Goal: Task Accomplishment & Management: Manage account settings

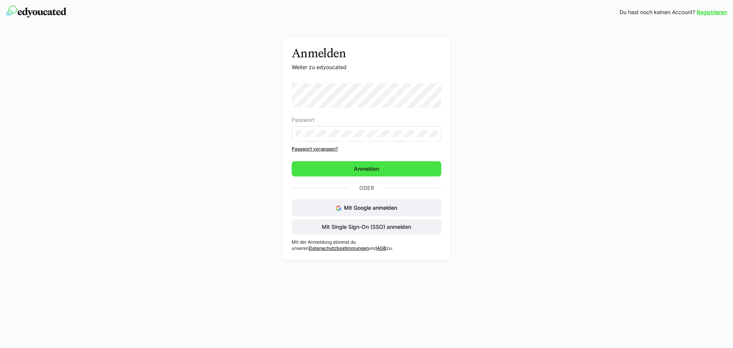
click at [312, 175] on span "Anmelden" at bounding box center [366, 168] width 150 height 15
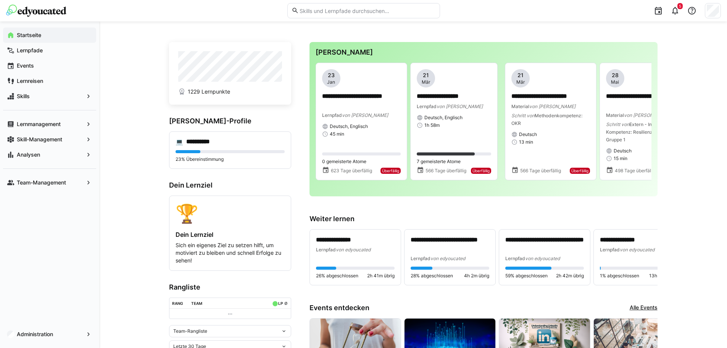
click at [323, 11] on input "text" at bounding box center [367, 10] width 137 height 7
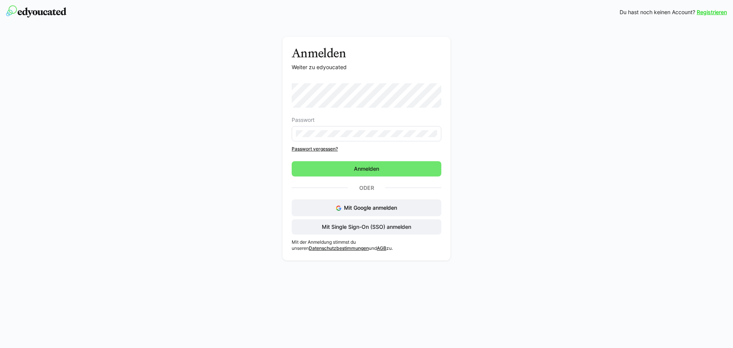
click at [310, 155] on form "Passwort Passwort vergessen? Anmelden" at bounding box center [366, 129] width 150 height 93
click at [310, 163] on span "Anmelden" at bounding box center [366, 168] width 150 height 15
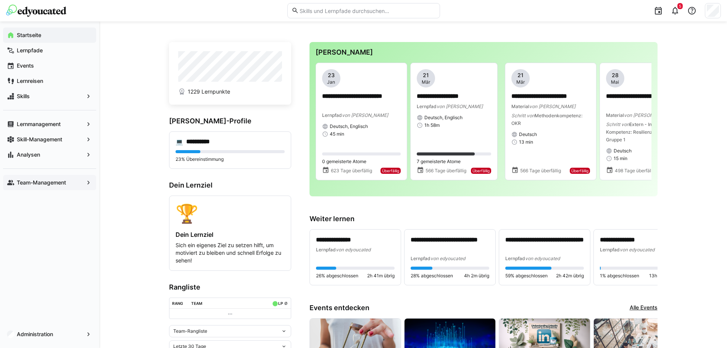
click at [0, 0] on app-navigation-label "Team-Management" at bounding box center [0, 0] width 0 height 0
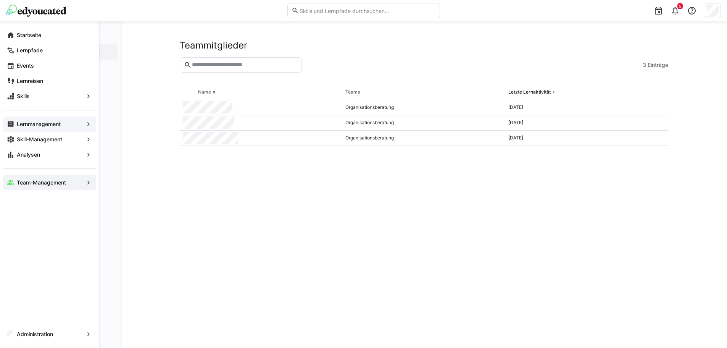
click at [0, 0] on app-navigation-label "Lernmanagement" at bounding box center [0, 0] width 0 height 0
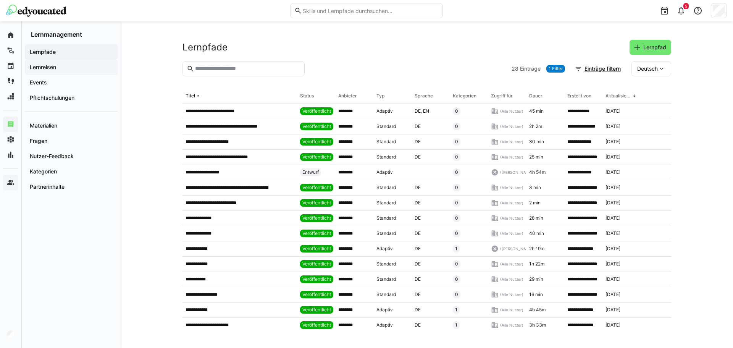
click at [0, 0] on app-navigation-label "Lernreisen" at bounding box center [0, 0] width 0 height 0
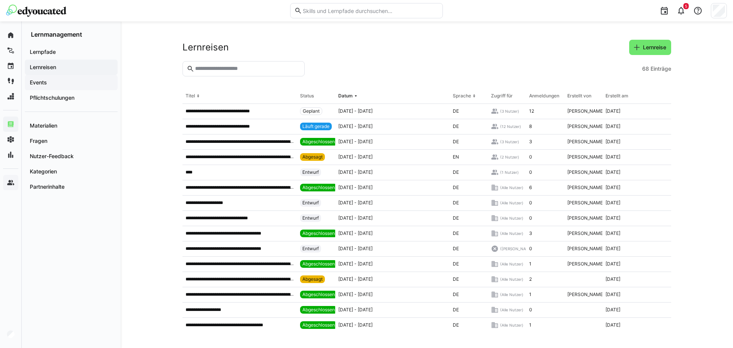
click at [0, 0] on app-navigation-label "Events" at bounding box center [0, 0] width 0 height 0
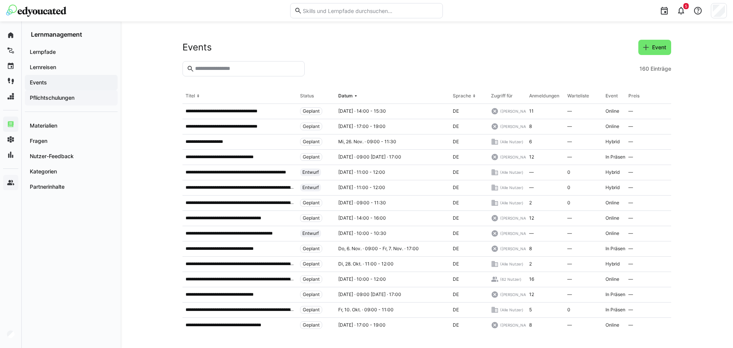
click at [0, 0] on app-navigation-label "Pflichtschulungen" at bounding box center [0, 0] width 0 height 0
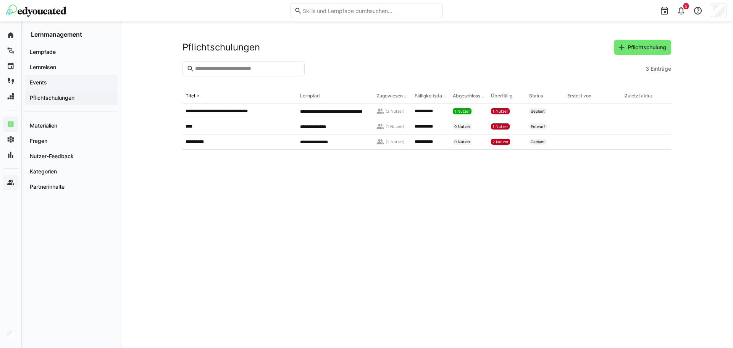
click at [0, 0] on app-navigation-label "Events" at bounding box center [0, 0] width 0 height 0
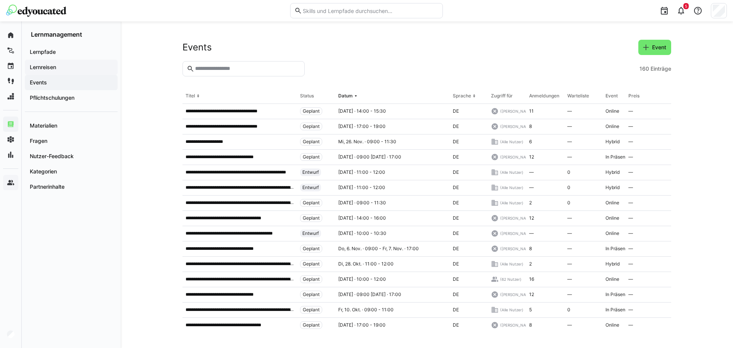
click at [87, 66] on span "Lernreisen" at bounding box center [71, 67] width 85 height 8
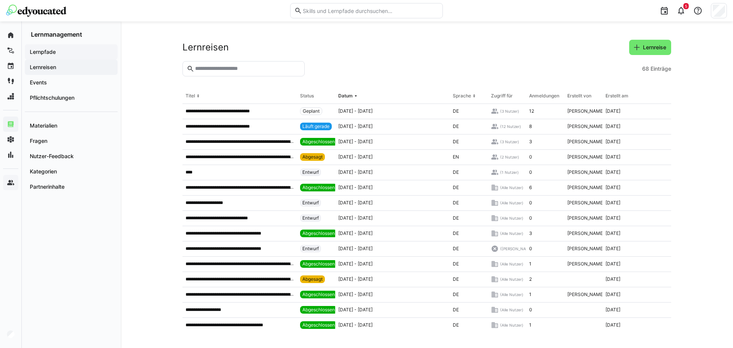
click at [84, 50] on span "Lernpfade" at bounding box center [71, 52] width 85 height 8
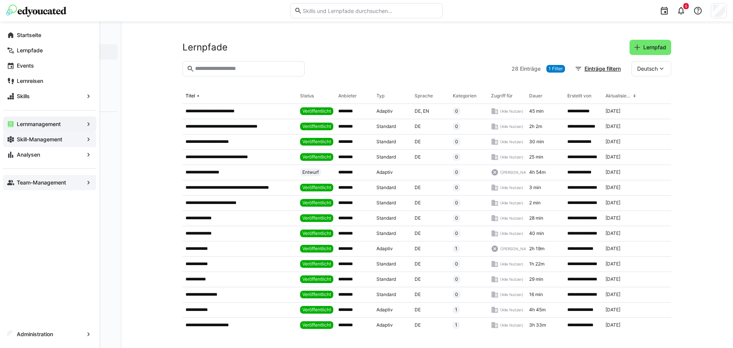
click at [0, 0] on app-navigation-label "Skill-Management" at bounding box center [0, 0] width 0 height 0
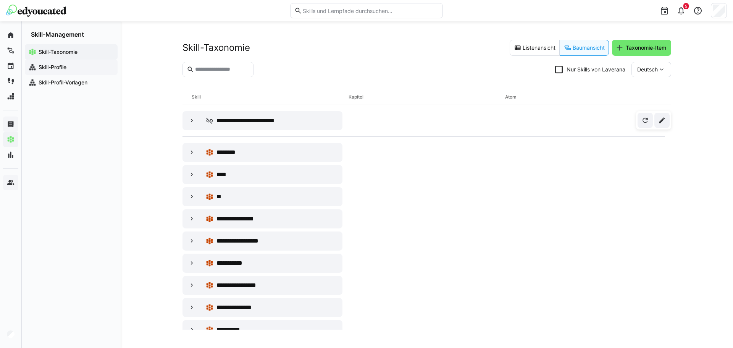
click at [73, 65] on span "Skill-Profile" at bounding box center [75, 67] width 76 height 8
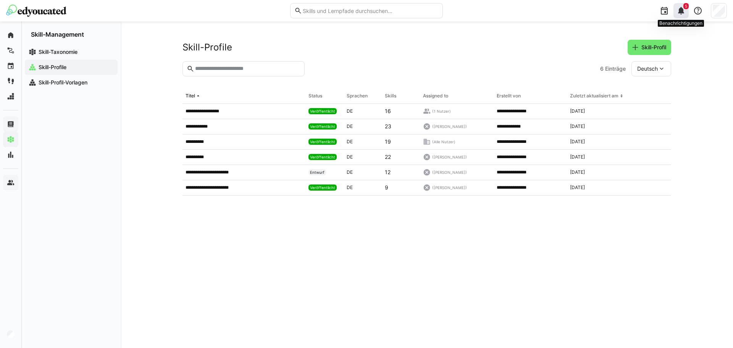
click at [684, 8] on span "5" at bounding box center [685, 6] width 5 height 6
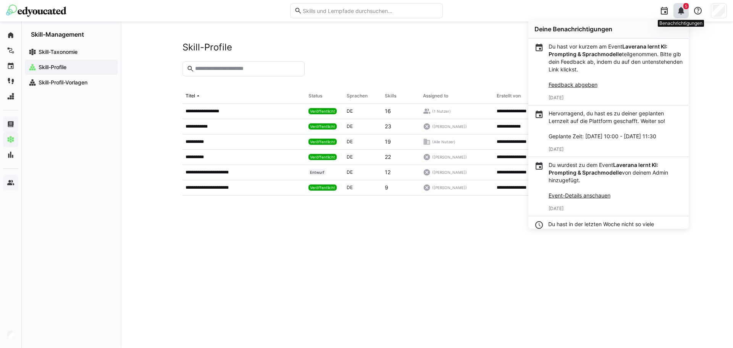
click at [684, 8] on span "5" at bounding box center [685, 6] width 5 height 6
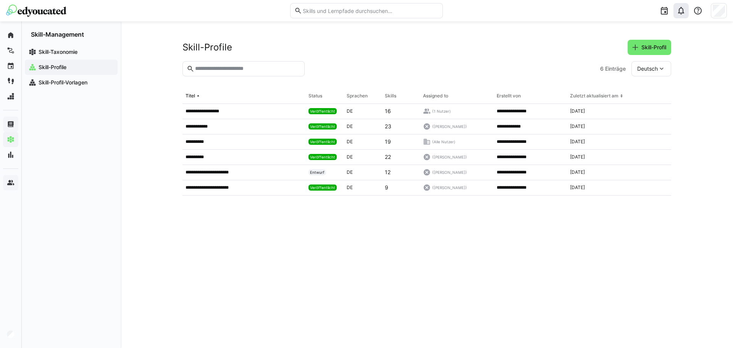
click at [50, 12] on img at bounding box center [36, 11] width 60 height 12
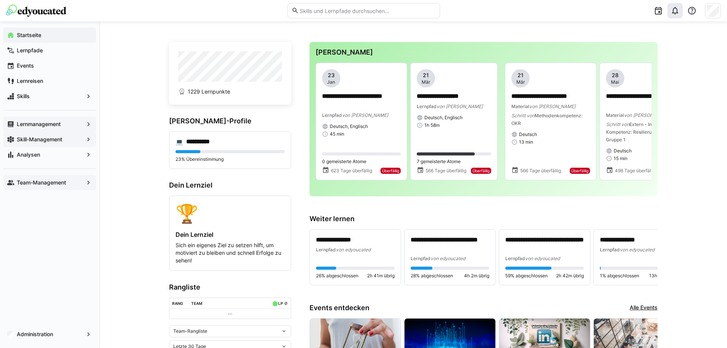
click at [78, 182] on span "Team-Management" at bounding box center [50, 183] width 68 height 8
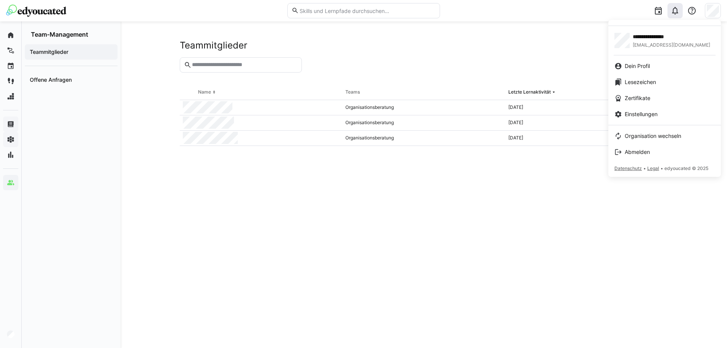
click at [6, 333] on div at bounding box center [363, 174] width 727 height 348
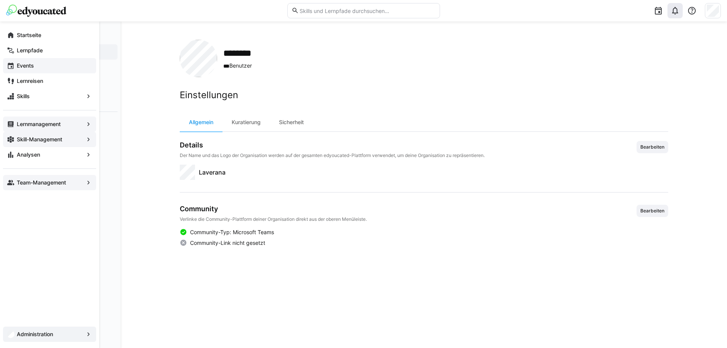
click at [48, 63] on span "Events" at bounding box center [54, 66] width 77 height 8
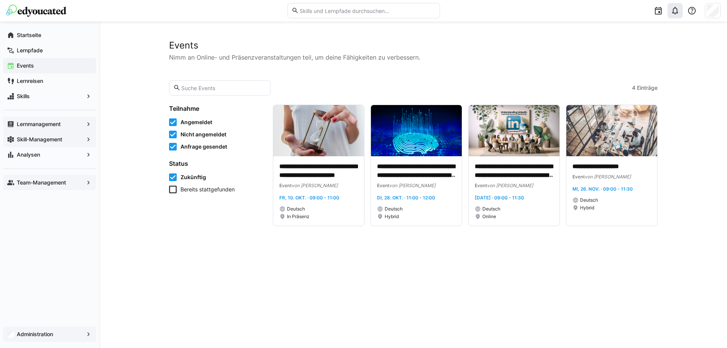
click at [0, 0] on app-navigation-label "Administration" at bounding box center [0, 0] width 0 height 0
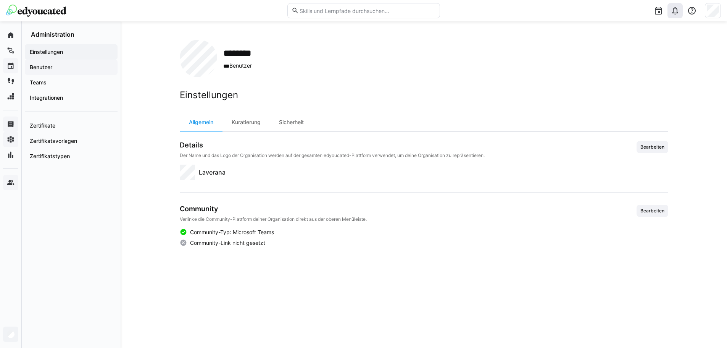
click at [76, 68] on span "Benutzer" at bounding box center [71, 67] width 85 height 8
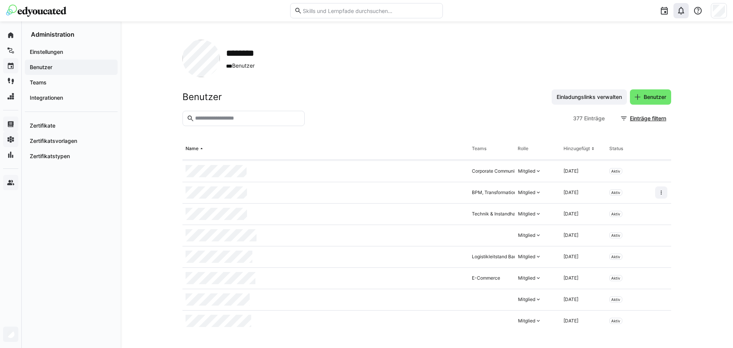
scroll to position [76, 0]
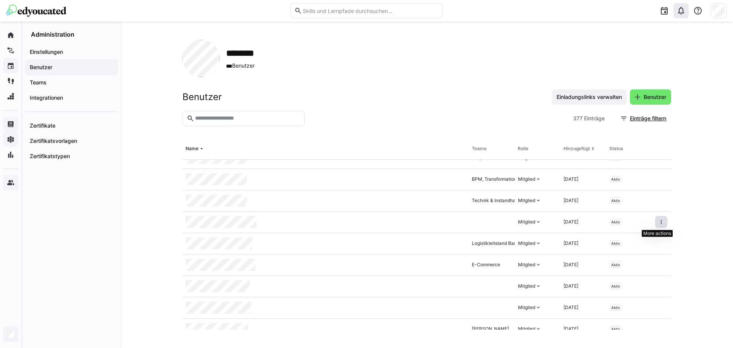
click at [660, 222] on eds-icon at bounding box center [661, 222] width 6 height 6
click at [684, 227] on div "******** *** Benutzer Benutzer Einladungslinks verwalten Benutzer 377 Einträge …" at bounding box center [427, 184] width 612 height 326
click at [73, 86] on span "Teams" at bounding box center [71, 83] width 85 height 8
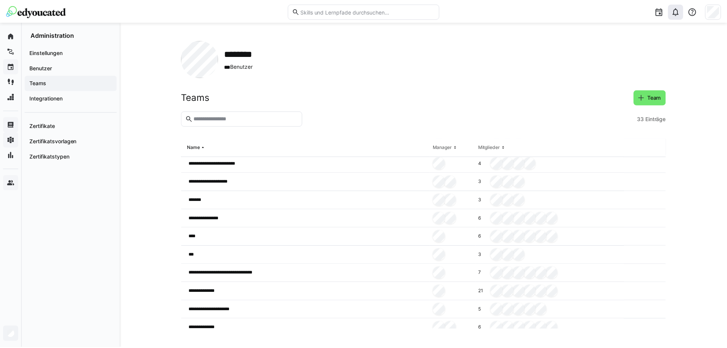
scroll to position [432, 0]
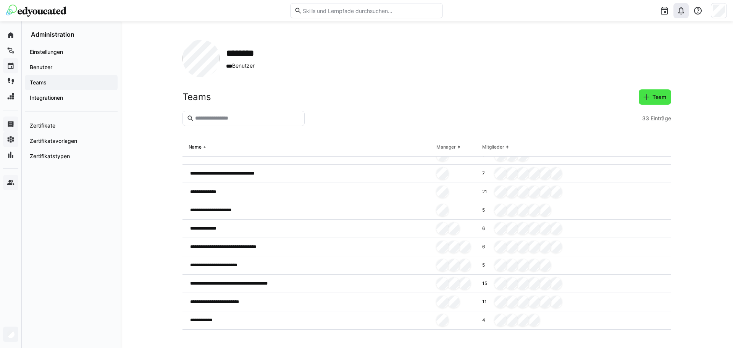
click at [641, 99] on span "Team" at bounding box center [654, 96] width 32 height 15
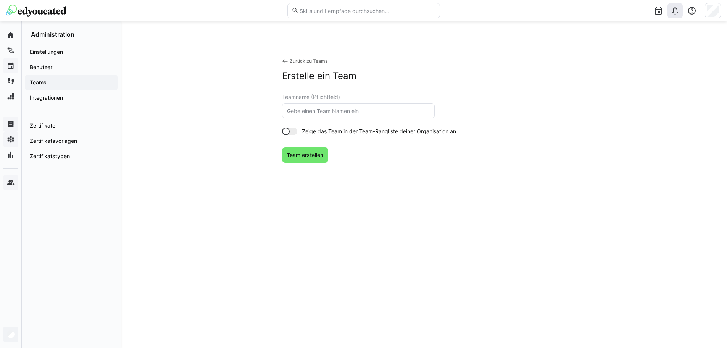
click at [319, 113] on input "text" at bounding box center [358, 110] width 144 height 7
type input "Test"
click at [324, 152] on span "Team erstellen" at bounding box center [304, 155] width 39 height 8
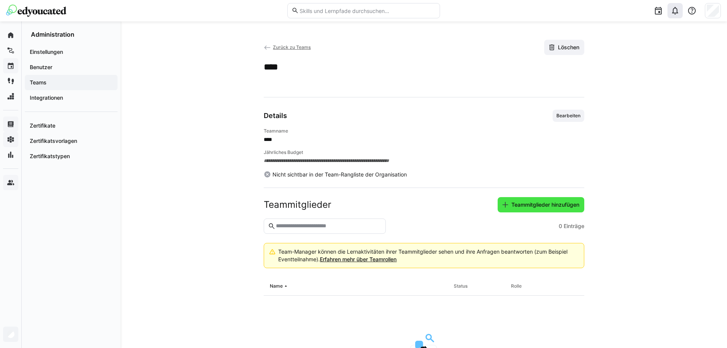
click at [514, 210] on span "Teammitglieder hinzufügen" at bounding box center [541, 204] width 87 height 15
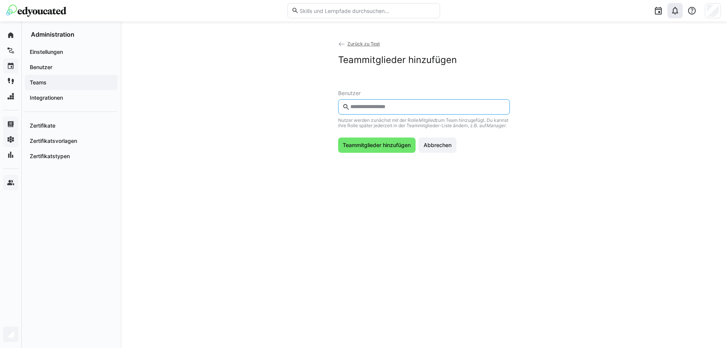
click at [373, 105] on input "text" at bounding box center [427, 106] width 156 height 7
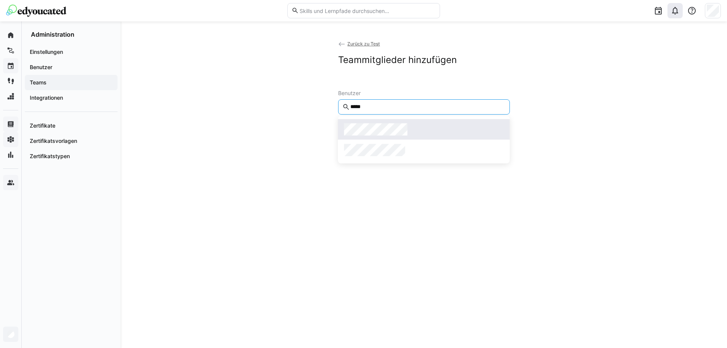
type input "*****"
click at [383, 120] on span at bounding box center [424, 129] width 172 height 21
click at [362, 108] on input "*****" at bounding box center [427, 106] width 156 height 7
type input "*****"
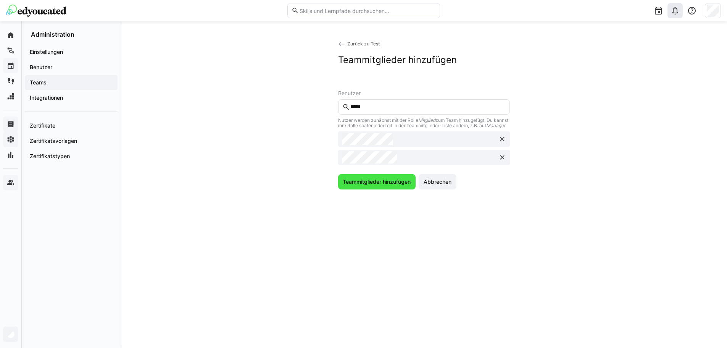
click at [357, 185] on span "Teammitglieder hinzufügen" at bounding box center [376, 182] width 70 height 8
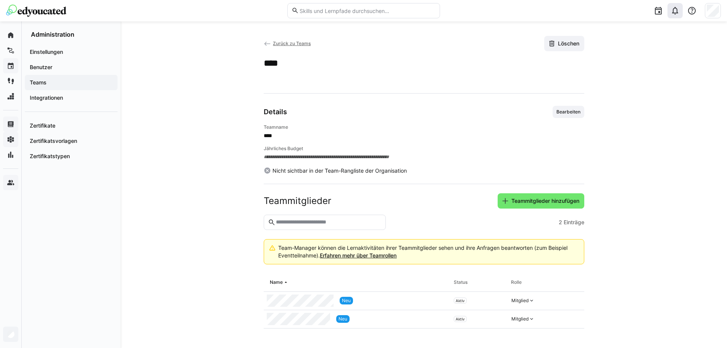
scroll to position [5, 0]
click at [568, 114] on span "Bearbeiten" at bounding box center [568, 111] width 32 height 12
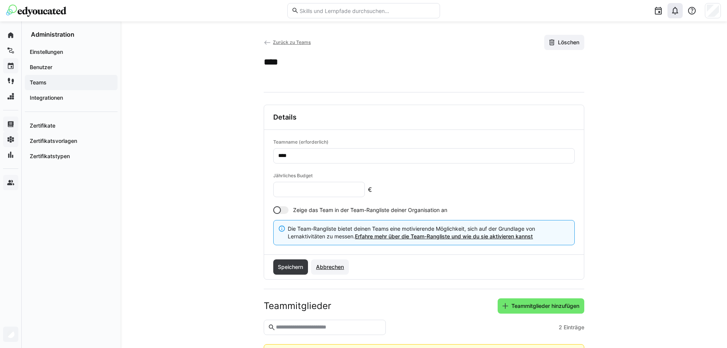
click at [323, 264] on span "Abbrechen" at bounding box center [330, 267] width 30 height 8
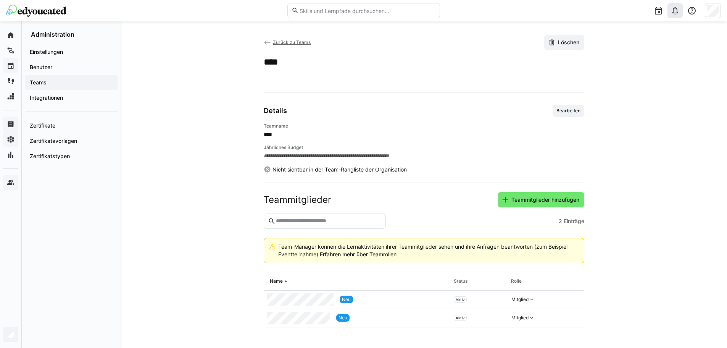
click at [266, 44] on eds-icon at bounding box center [268, 43] width 8 height 8
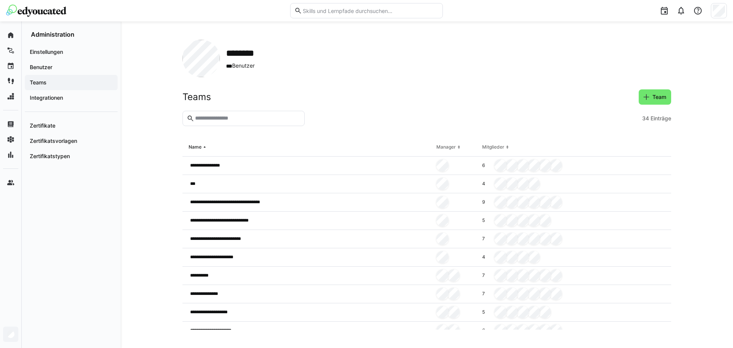
click at [248, 114] on eds-input at bounding box center [243, 118] width 122 height 15
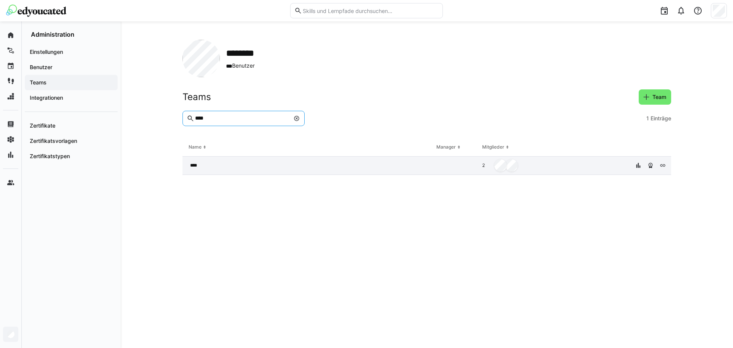
type input "****"
click at [204, 164] on div "****" at bounding box center [307, 165] width 251 height 18
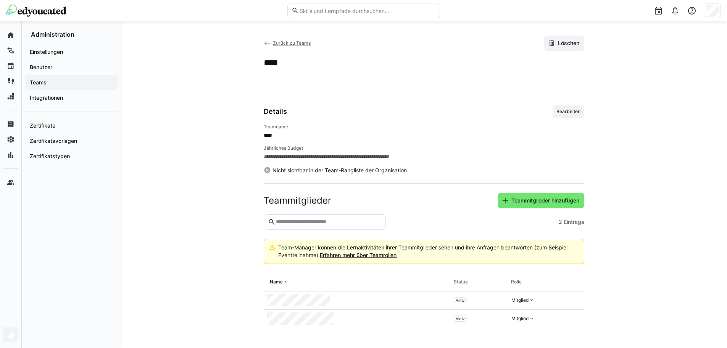
scroll to position [5, 0]
click at [522, 313] on div "Mitglied" at bounding box center [523, 317] width 30 height 13
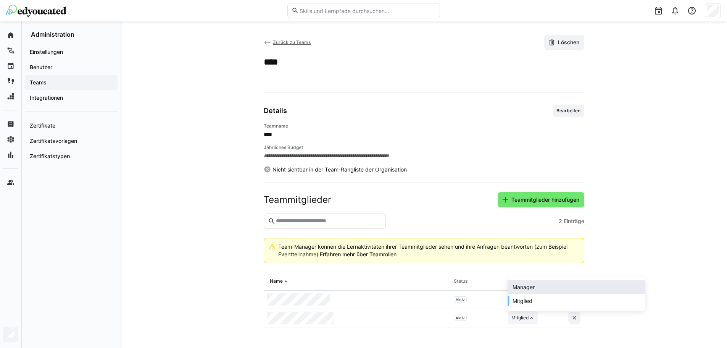
click at [524, 290] on div "Manager" at bounding box center [523, 287] width 22 height 8
click at [517, 304] on div "Mitglied" at bounding box center [523, 299] width 30 height 13
click at [232, 279] on app-team-details "**********" at bounding box center [424, 182] width 488 height 295
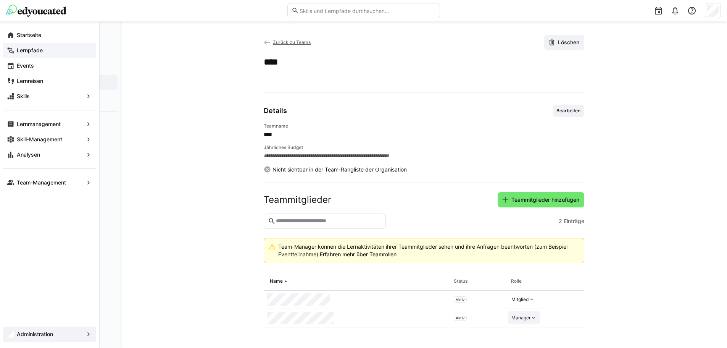
click at [0, 0] on app-navigation-label "Lernpfade" at bounding box center [0, 0] width 0 height 0
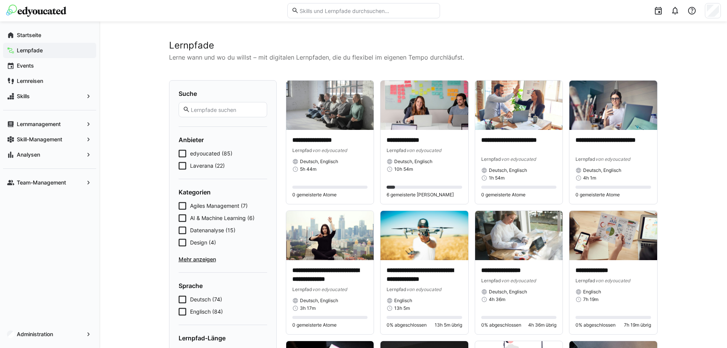
click at [217, 151] on span "edyoucated (85)" at bounding box center [211, 154] width 42 height 8
click at [335, 144] on p "**********" at bounding box center [330, 140] width 76 height 9
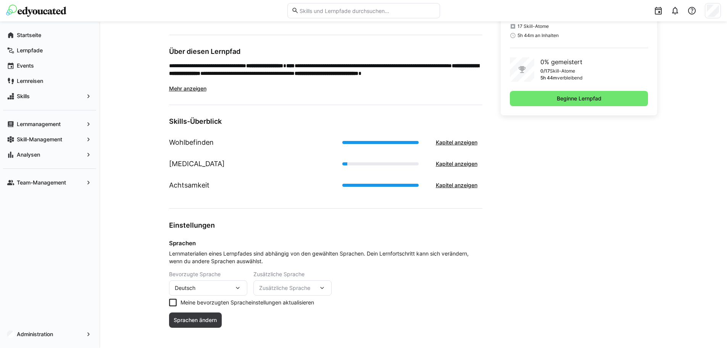
scroll to position [213, 0]
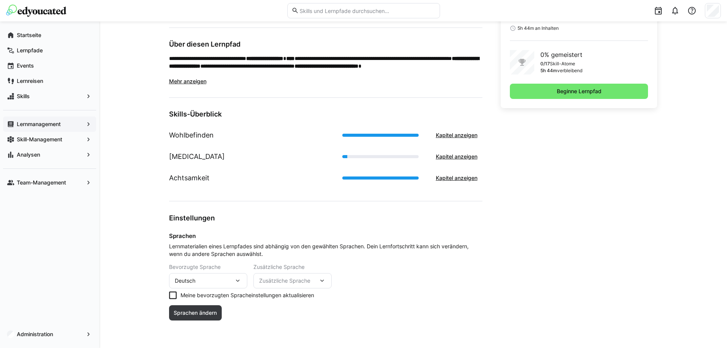
click at [0, 0] on app-navigation-label "Lernmanagement" at bounding box center [0, 0] width 0 height 0
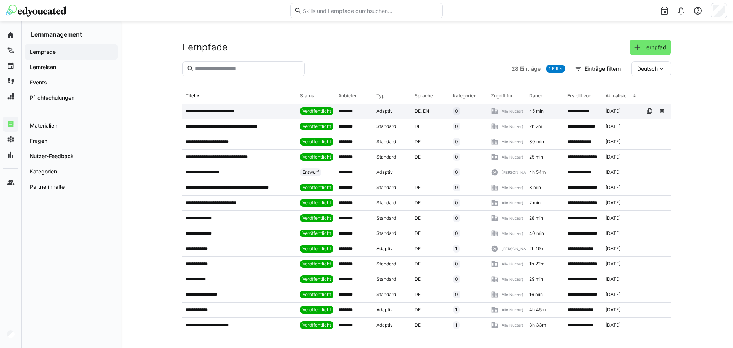
click at [228, 116] on div "**********" at bounding box center [239, 111] width 114 height 15
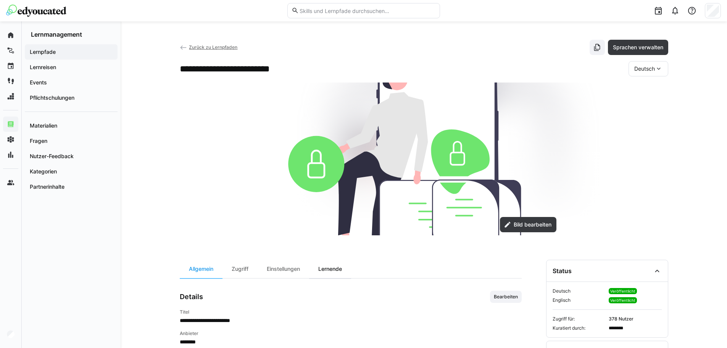
click at [331, 272] on div "Lernende" at bounding box center [330, 268] width 42 height 18
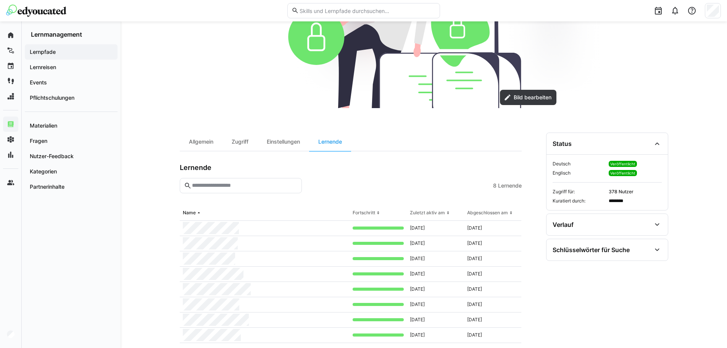
scroll to position [140, 0]
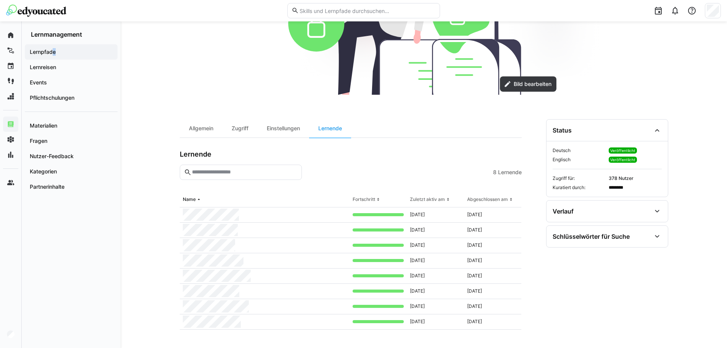
click at [0, 0] on app-navigation-label "Lernpfade" at bounding box center [0, 0] width 0 height 0
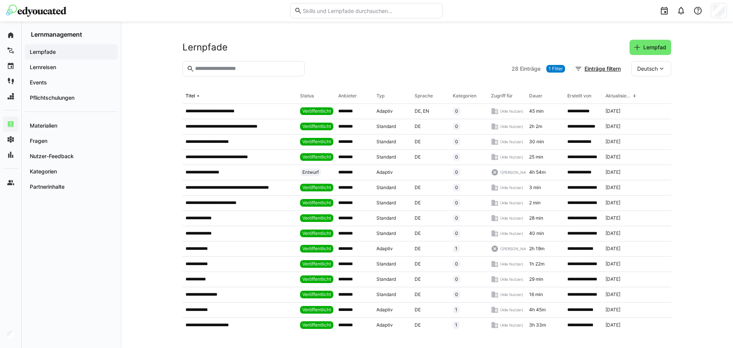
click at [210, 72] on eds-input at bounding box center [243, 68] width 122 height 15
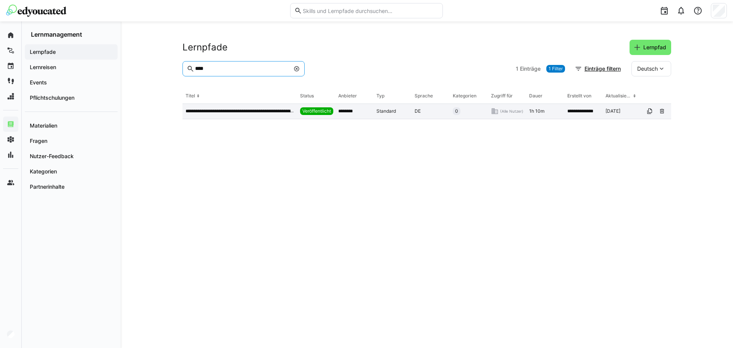
type input "****"
click at [210, 109] on p "**********" at bounding box center [239, 111] width 108 height 6
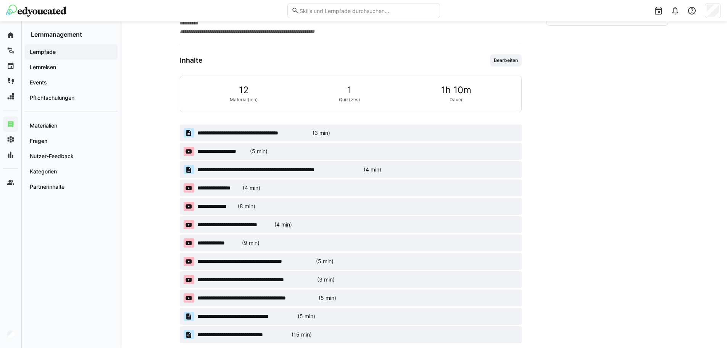
scroll to position [231, 0]
